Goal: Information Seeking & Learning: Learn about a topic

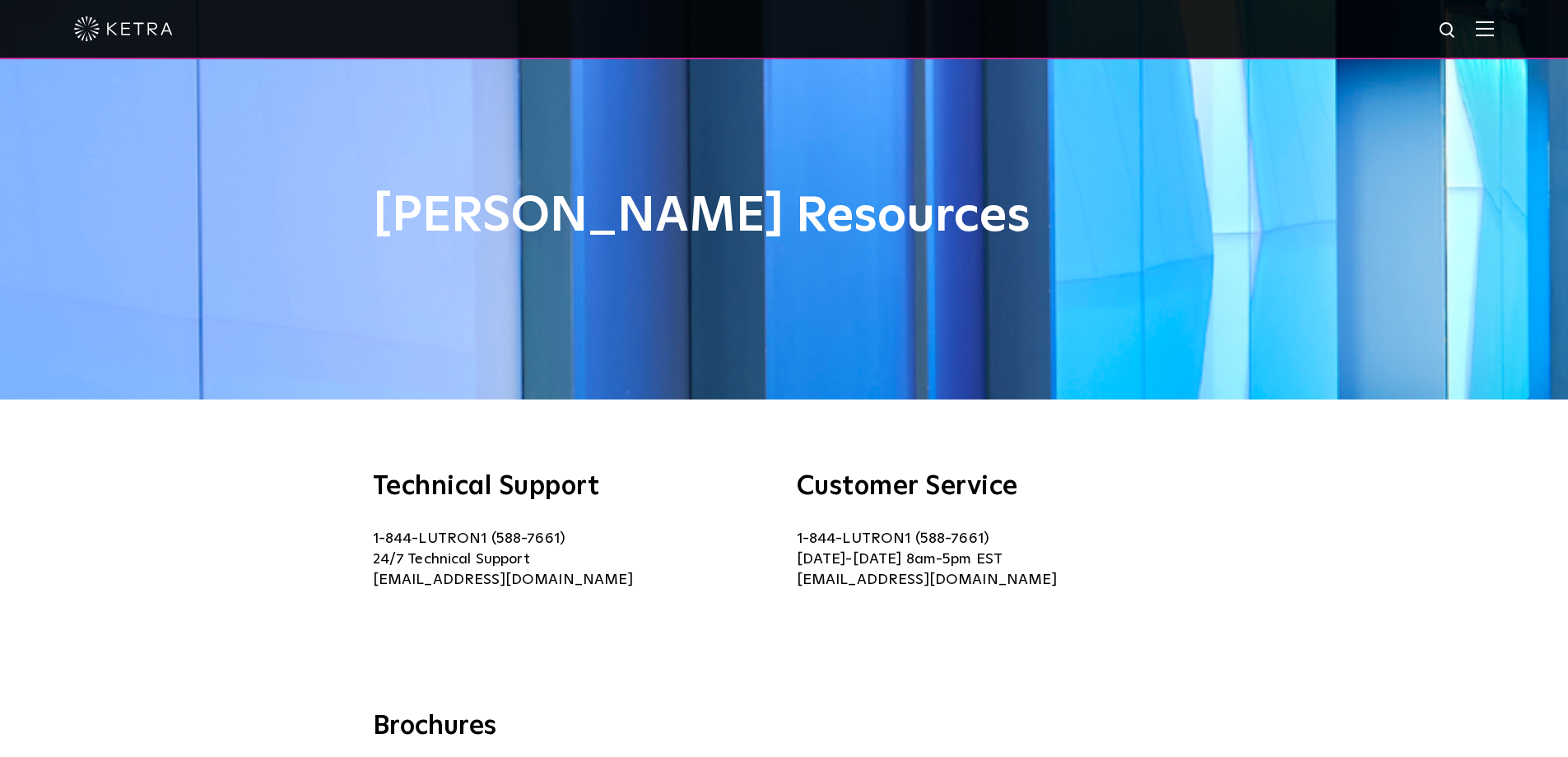
click at [1494, 37] on span at bounding box center [1484, 28] width 18 height 17
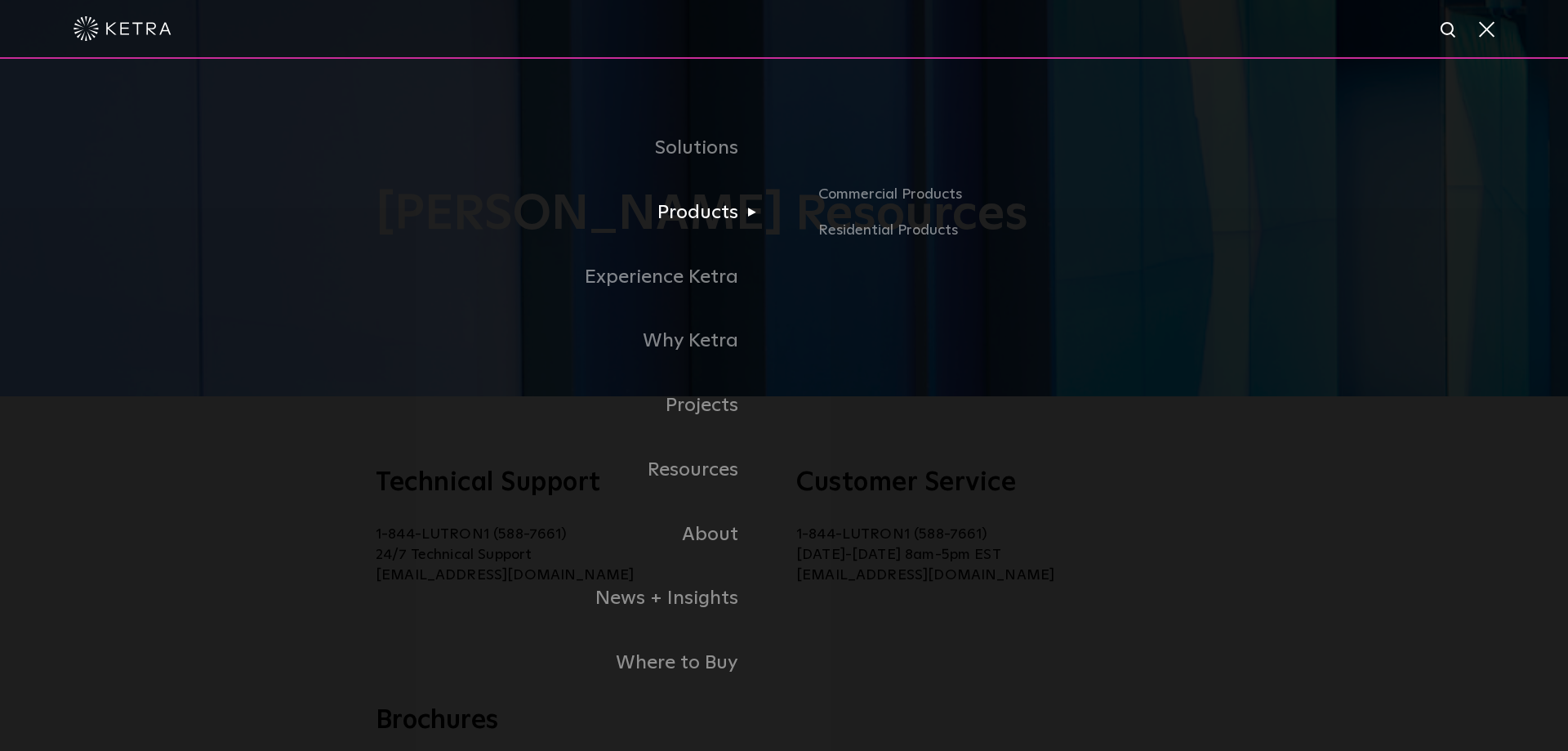
click at [702, 210] on link "Products" at bounding box center [510, 213] width 547 height 65
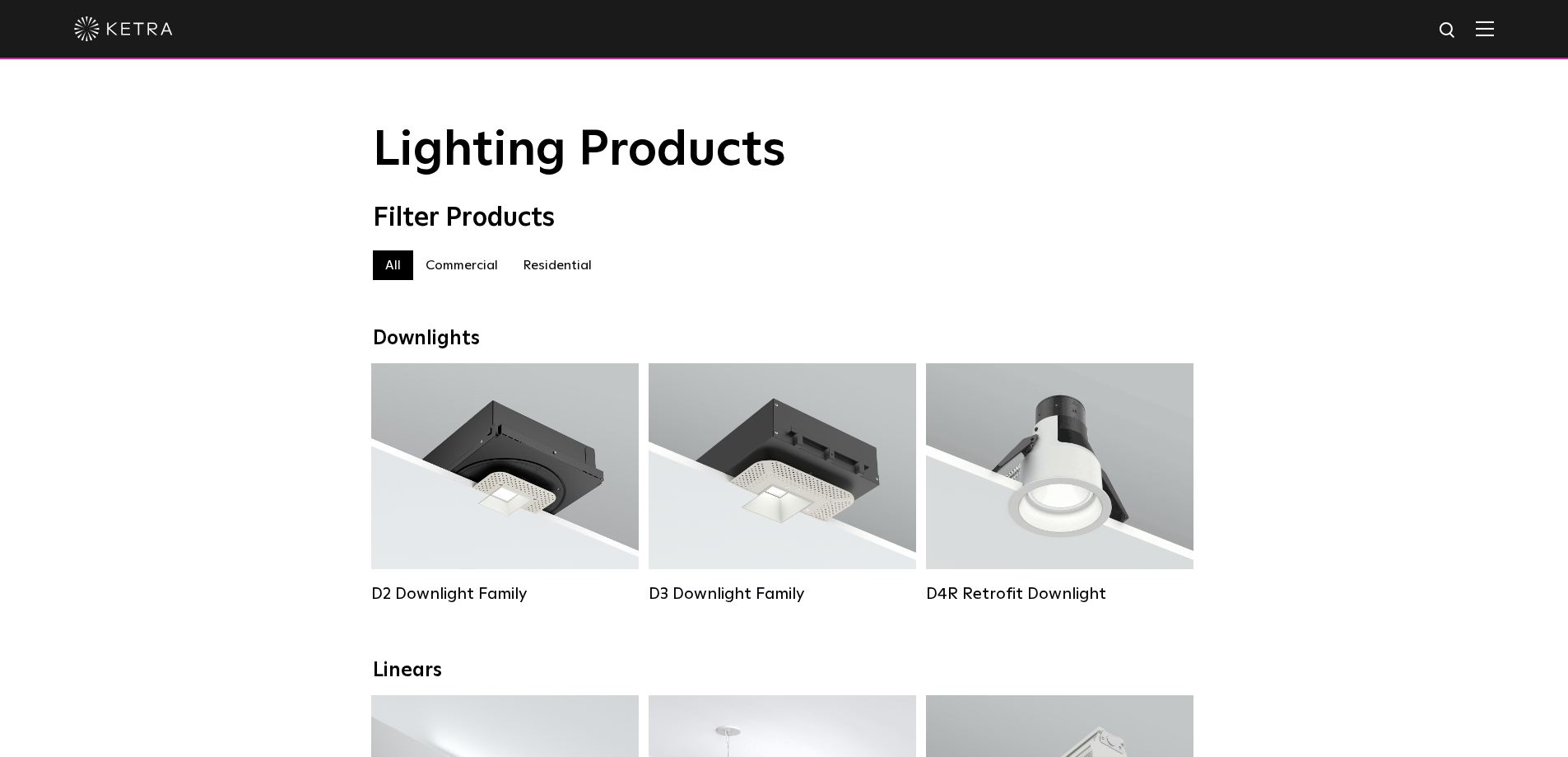
click at [540, 257] on label "Residential" at bounding box center [557, 265] width 94 height 30
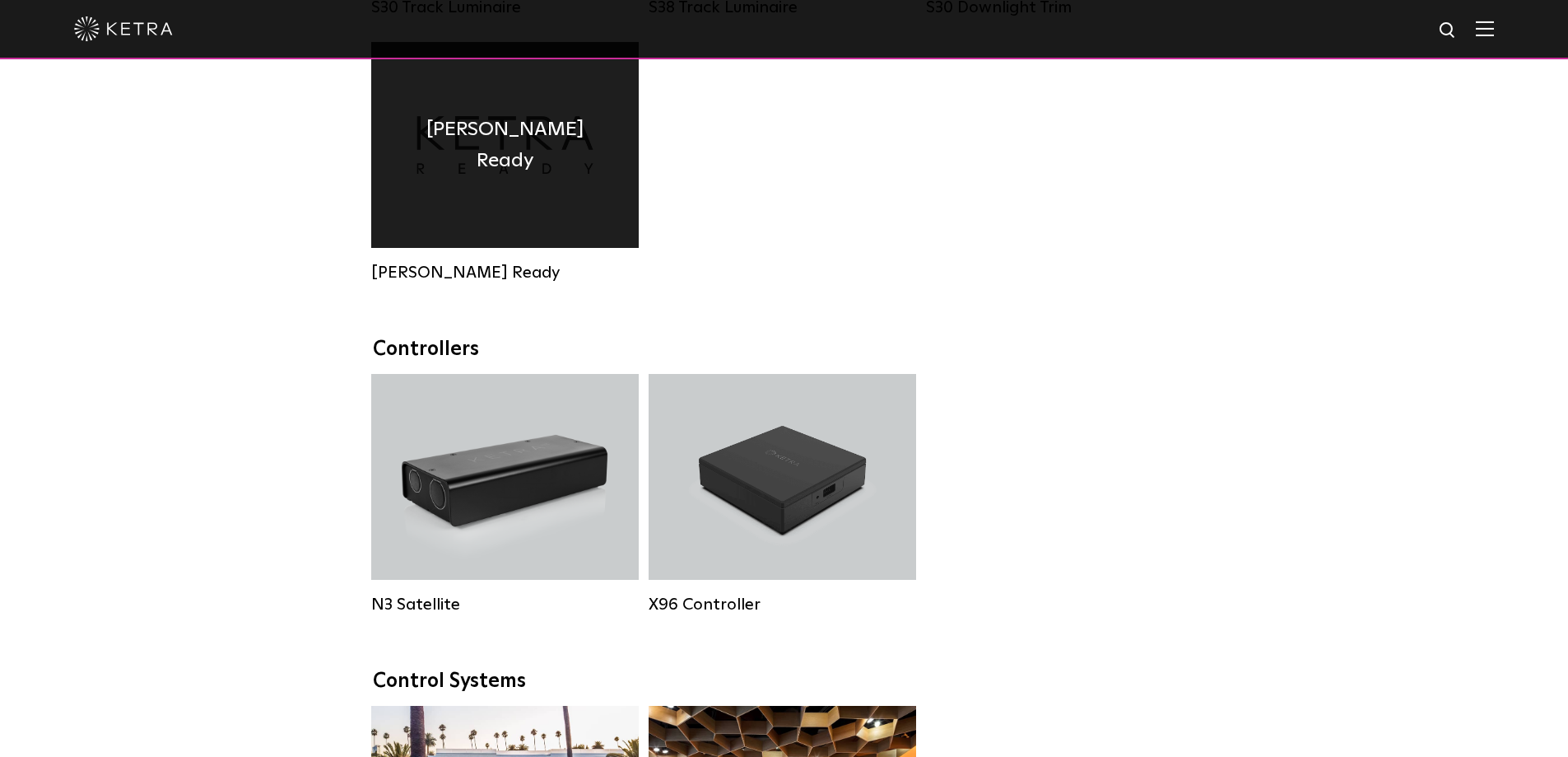
scroll to position [1400, 0]
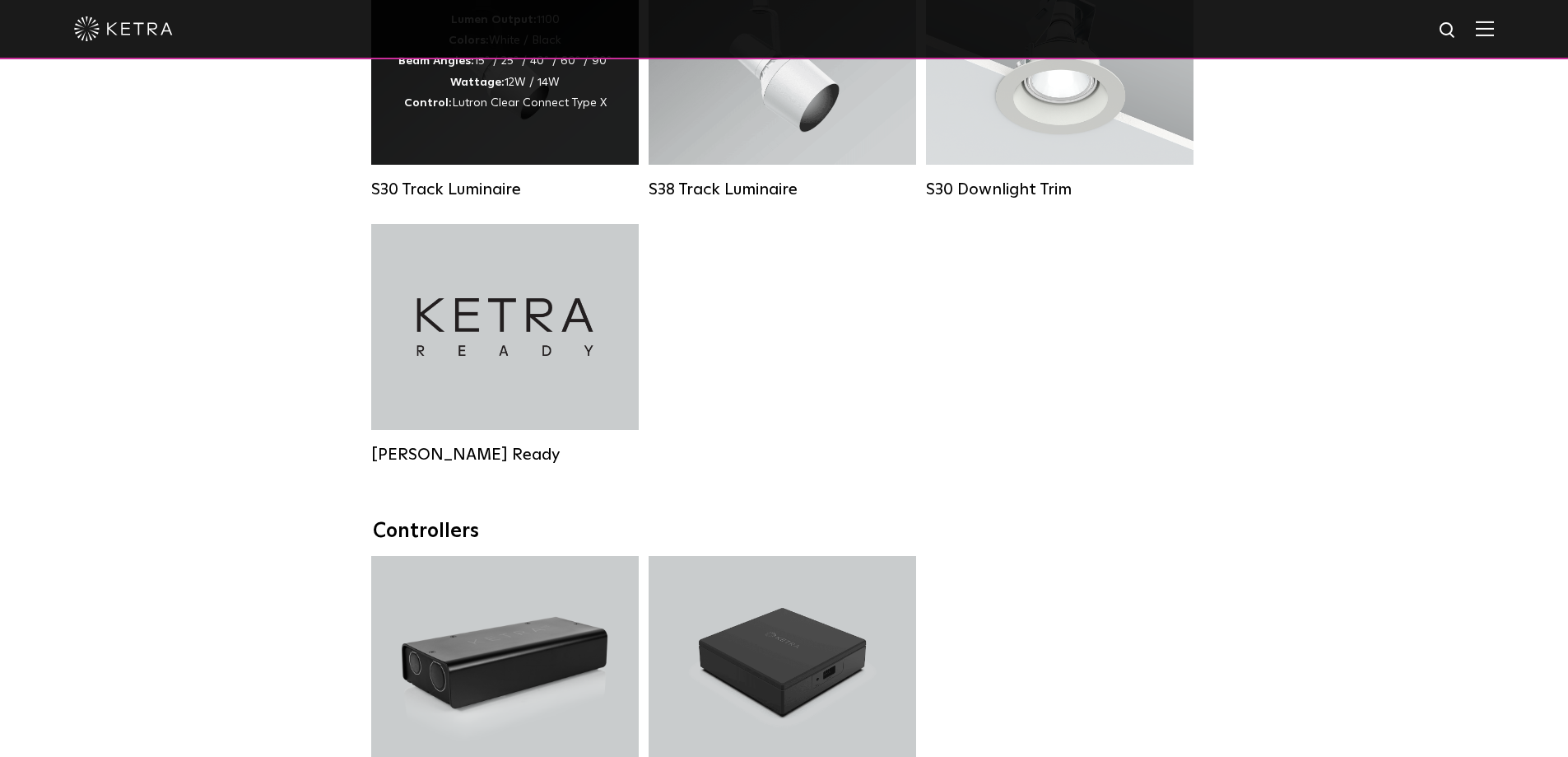
click at [542, 224] on div "S30 Track Luminaire Lumen Output: 1100 Colors: White / Black Beam Angles: 15° /…" at bounding box center [504, 91] width 277 height 265
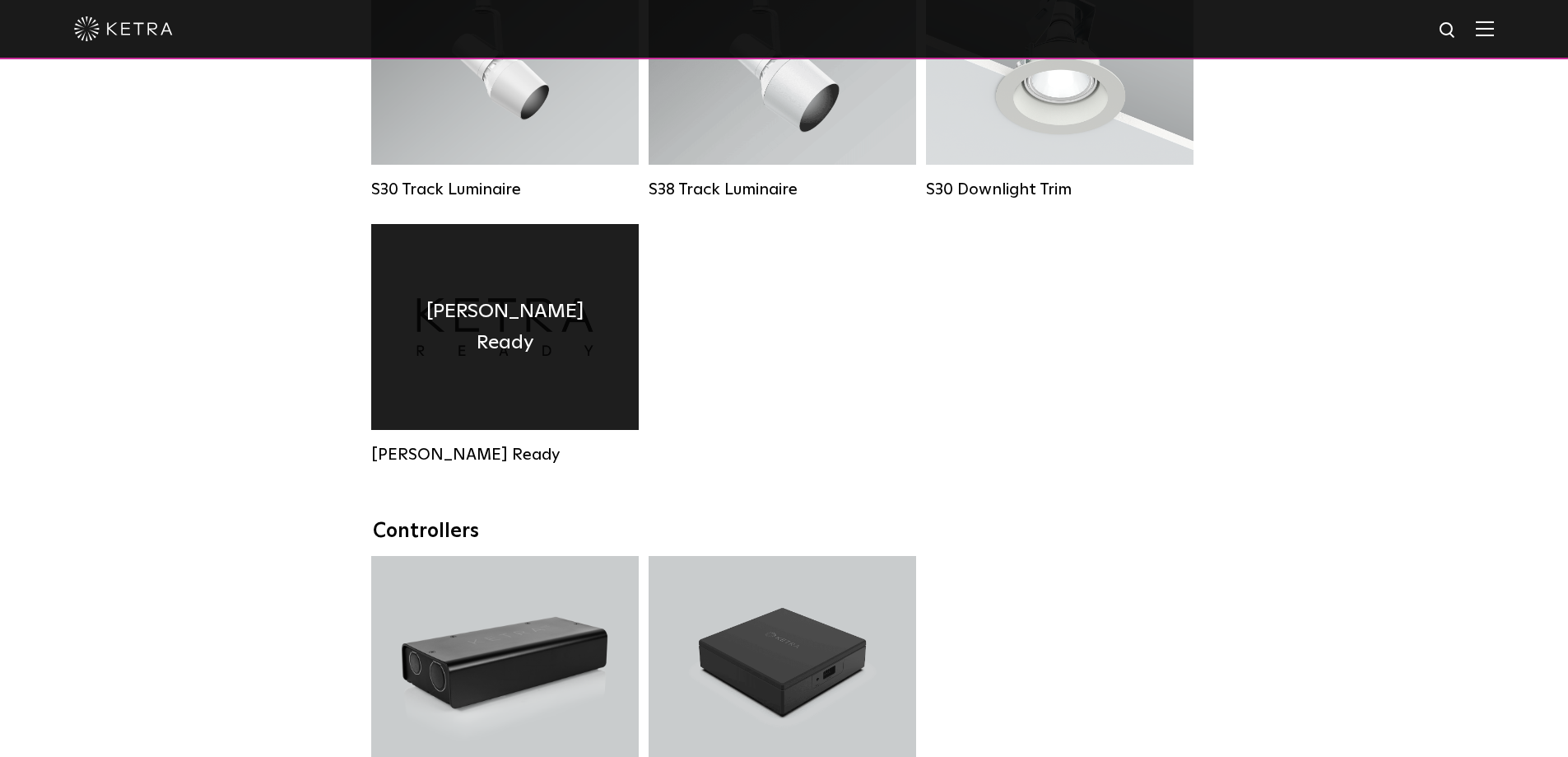
click at [546, 276] on div "Ketra Ready" at bounding box center [505, 327] width 267 height 206
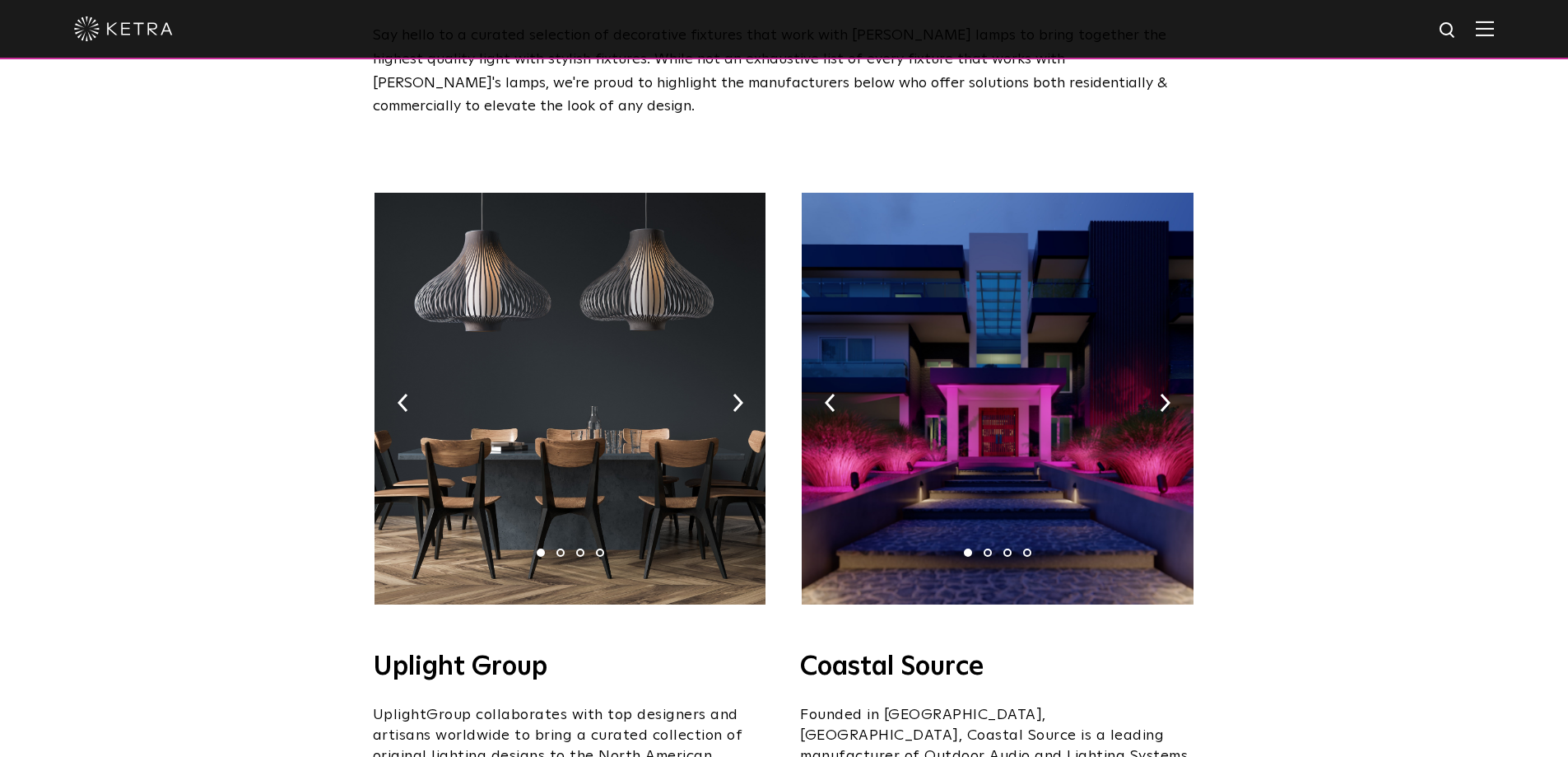
scroll to position [165, 0]
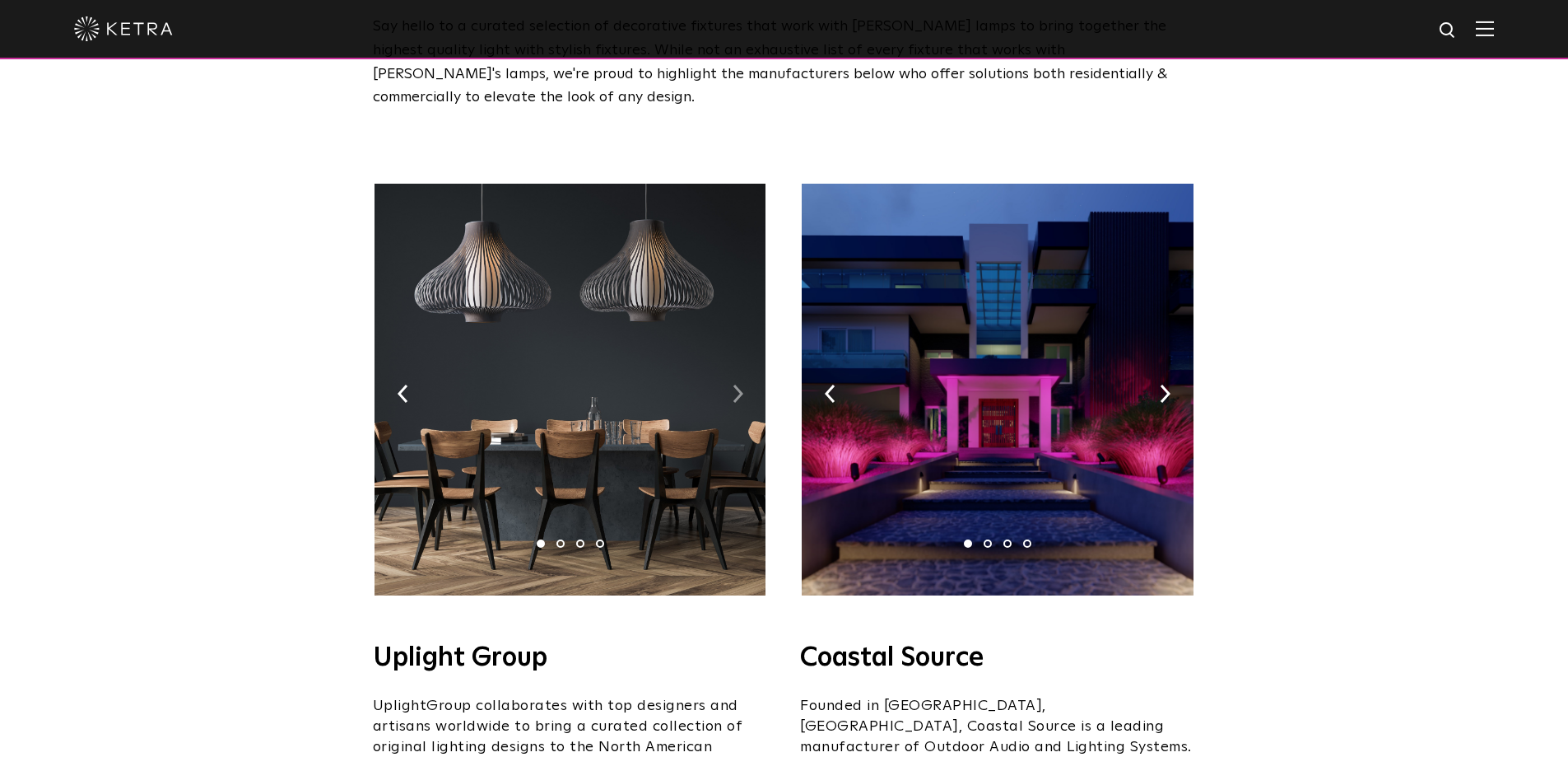
click at [736, 385] on img at bounding box center [738, 393] width 11 height 18
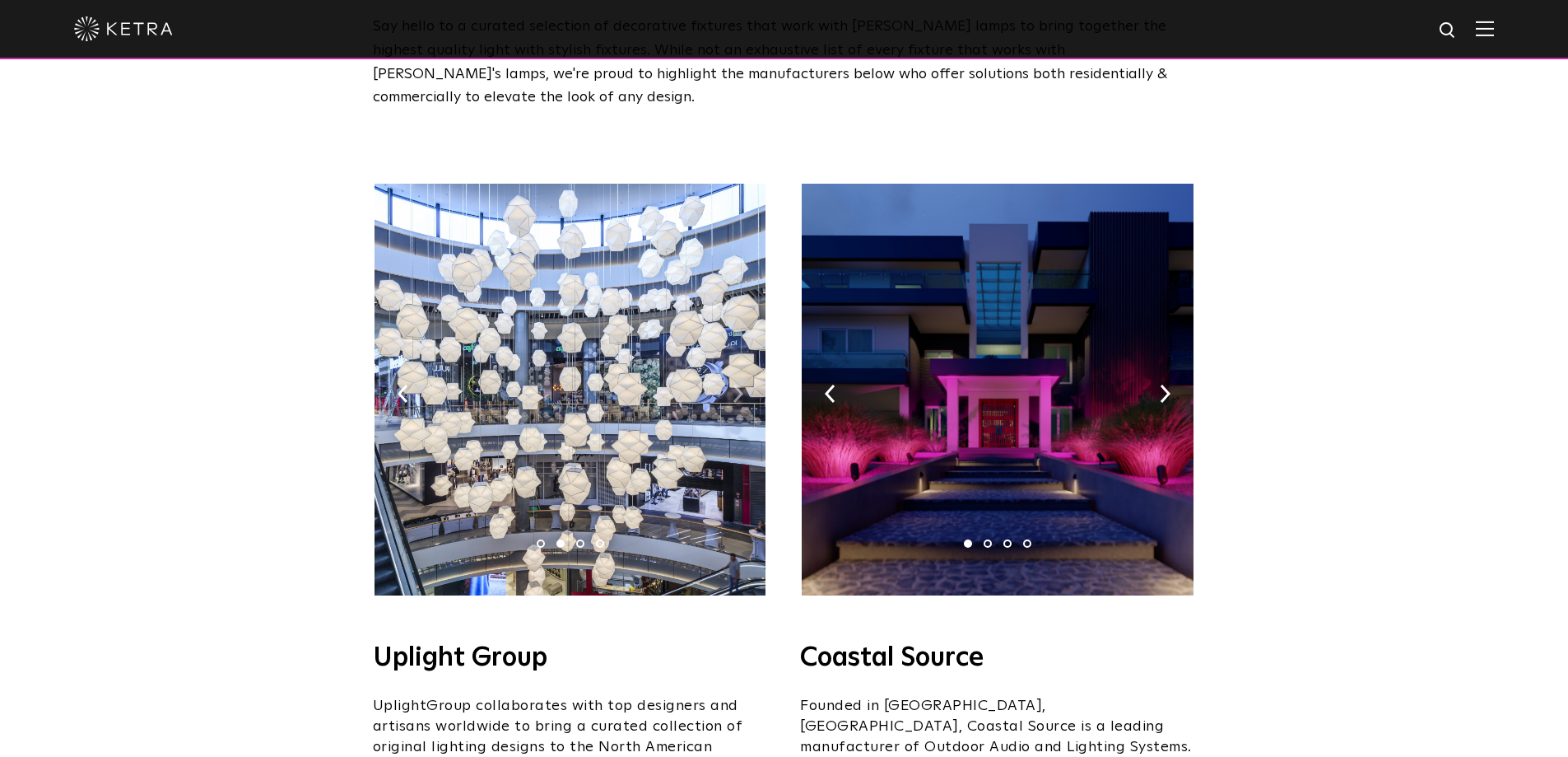
click at [736, 385] on img at bounding box center [738, 393] width 11 height 18
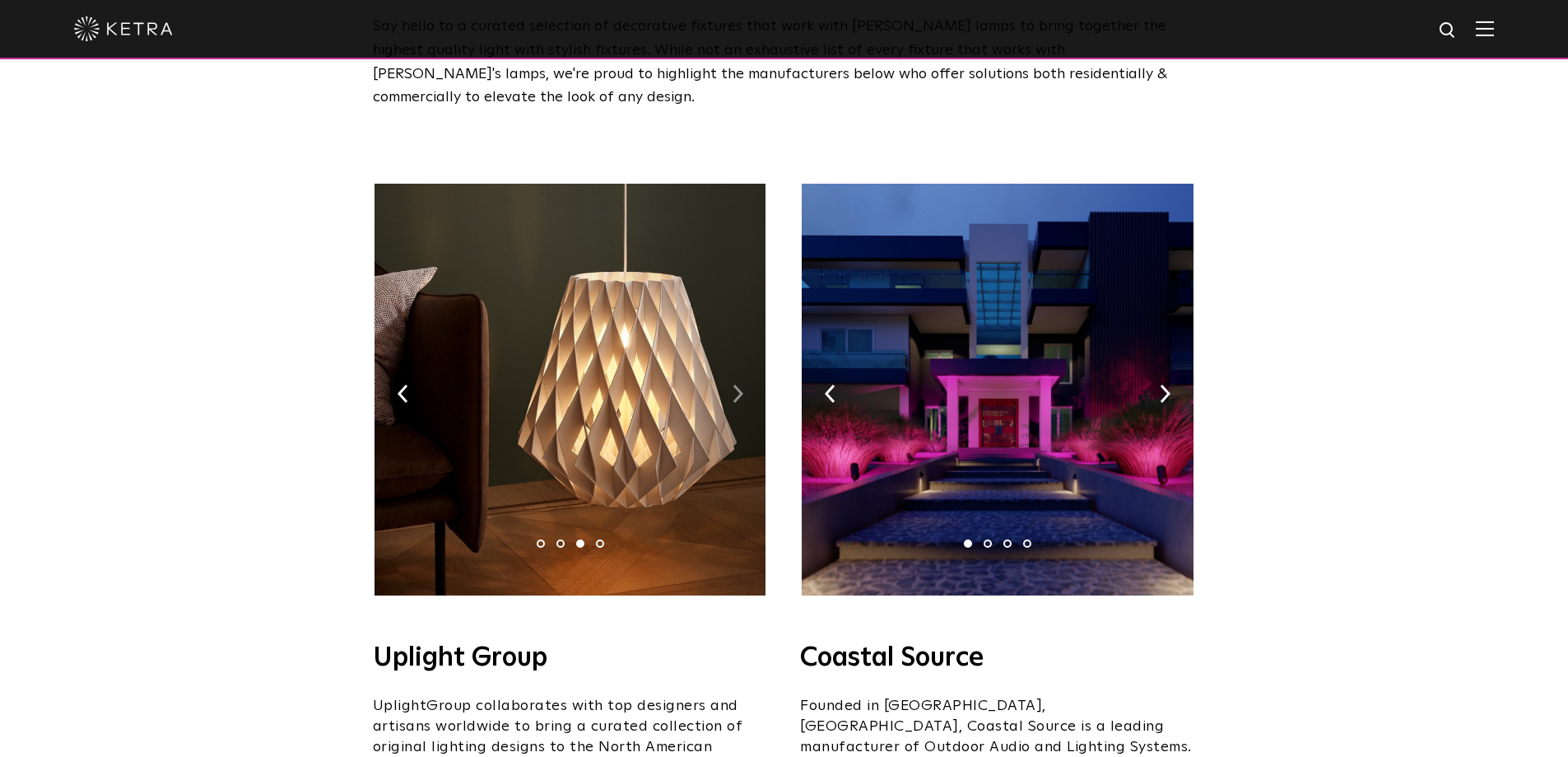
click at [736, 385] on img at bounding box center [738, 393] width 11 height 18
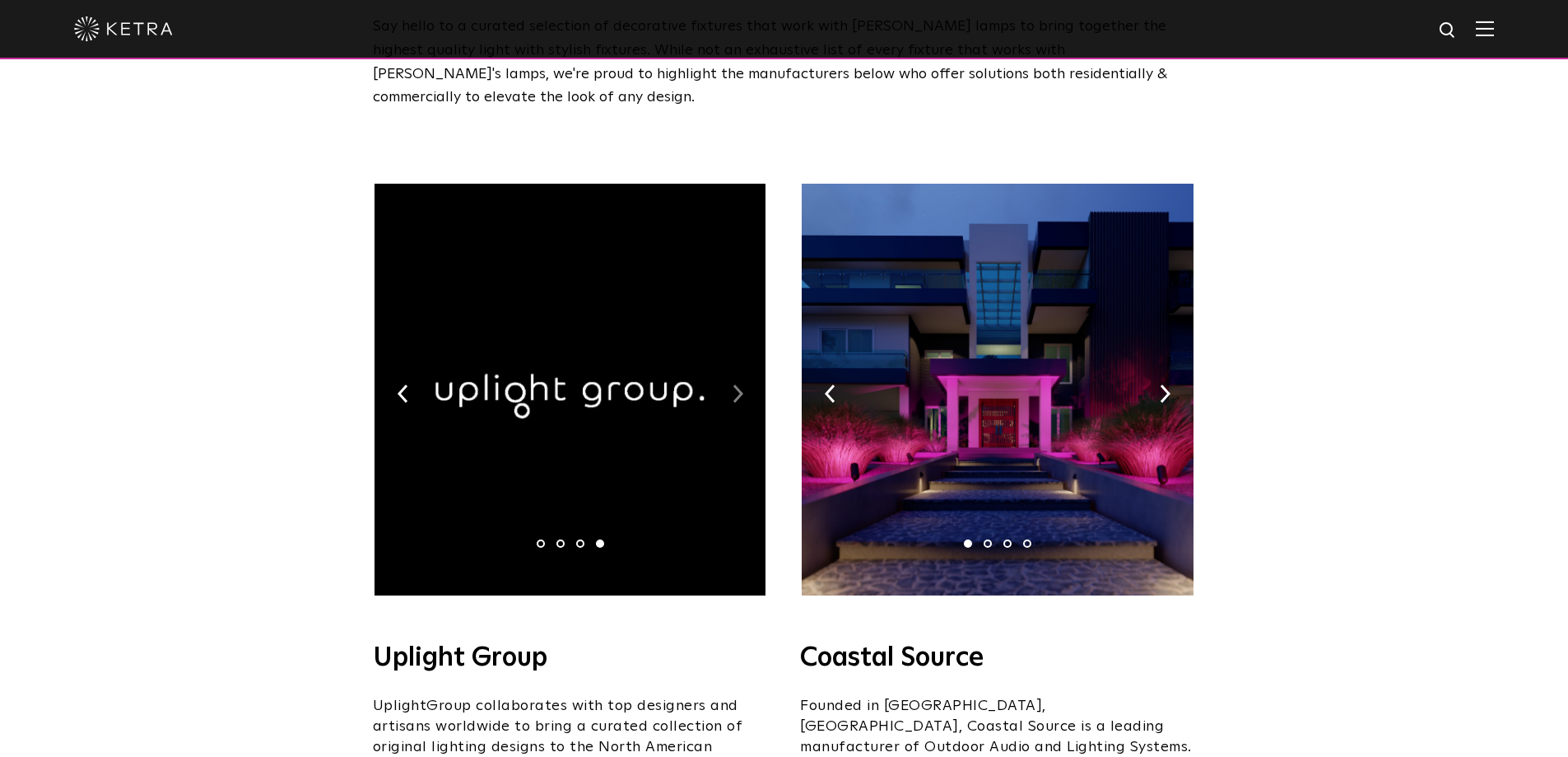
click at [736, 385] on img at bounding box center [738, 393] width 11 height 18
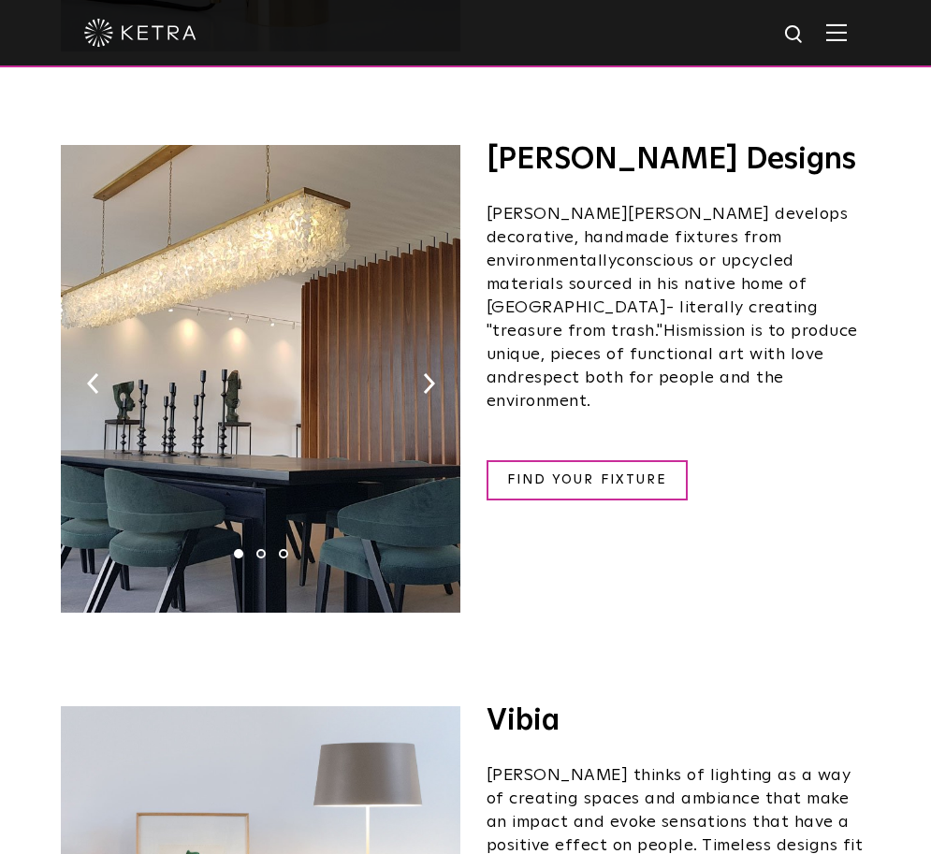
scroll to position [3616, 0]
